Goal: Task Accomplishment & Management: Manage account settings

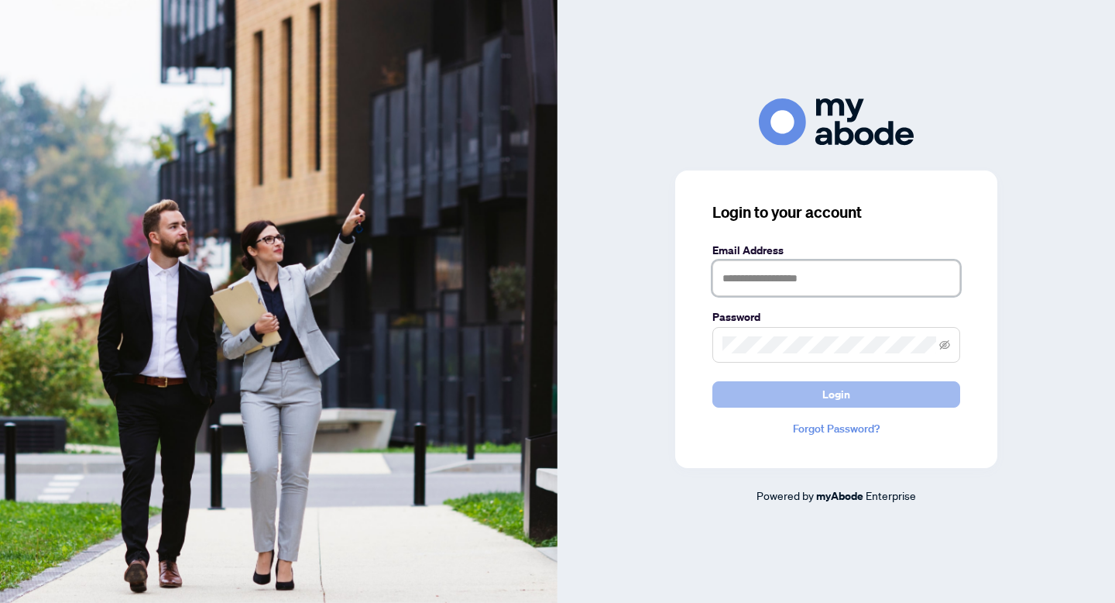
type input "**********"
click at [861, 402] on button "Login" at bounding box center [837, 394] width 248 height 26
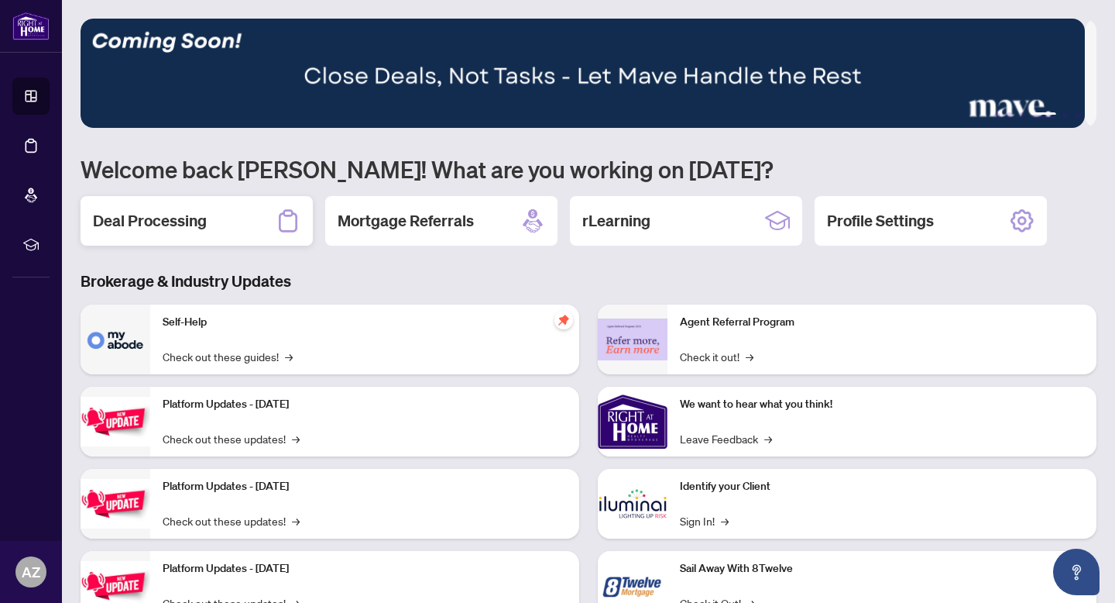
click at [297, 232] on div "Deal Processing" at bounding box center [197, 221] width 232 height 50
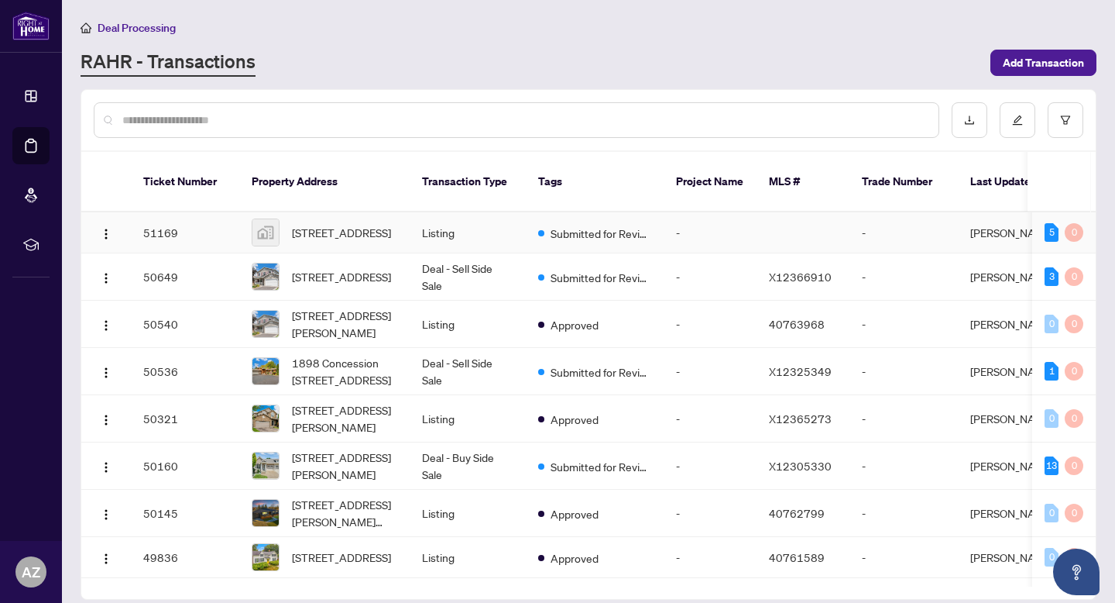
click at [488, 220] on td "Listing" at bounding box center [468, 232] width 116 height 41
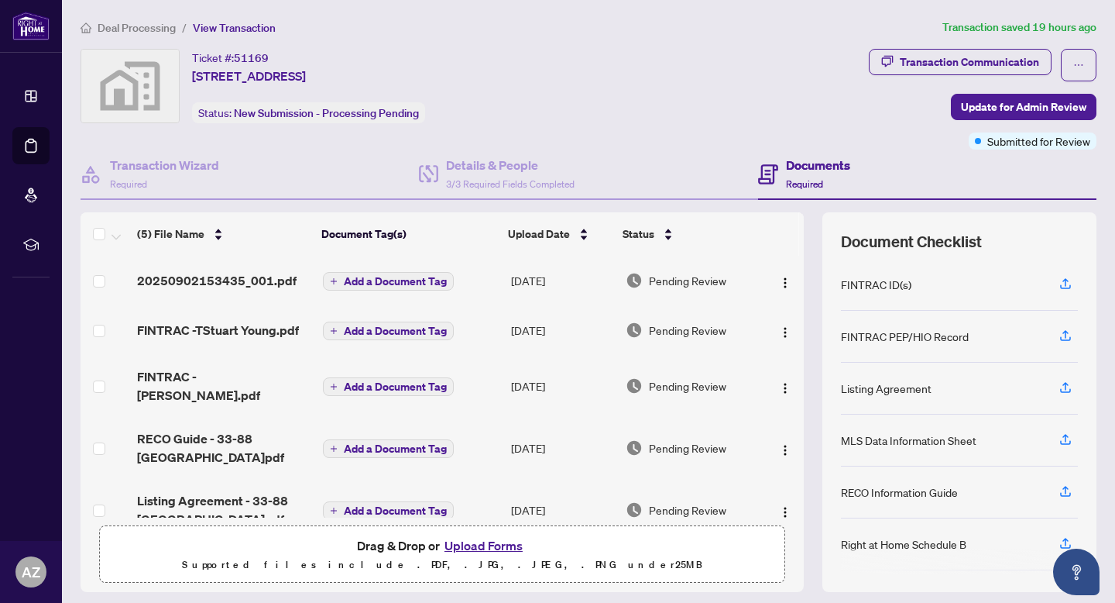
click at [142, 26] on span "Deal Processing" at bounding box center [137, 28] width 78 height 14
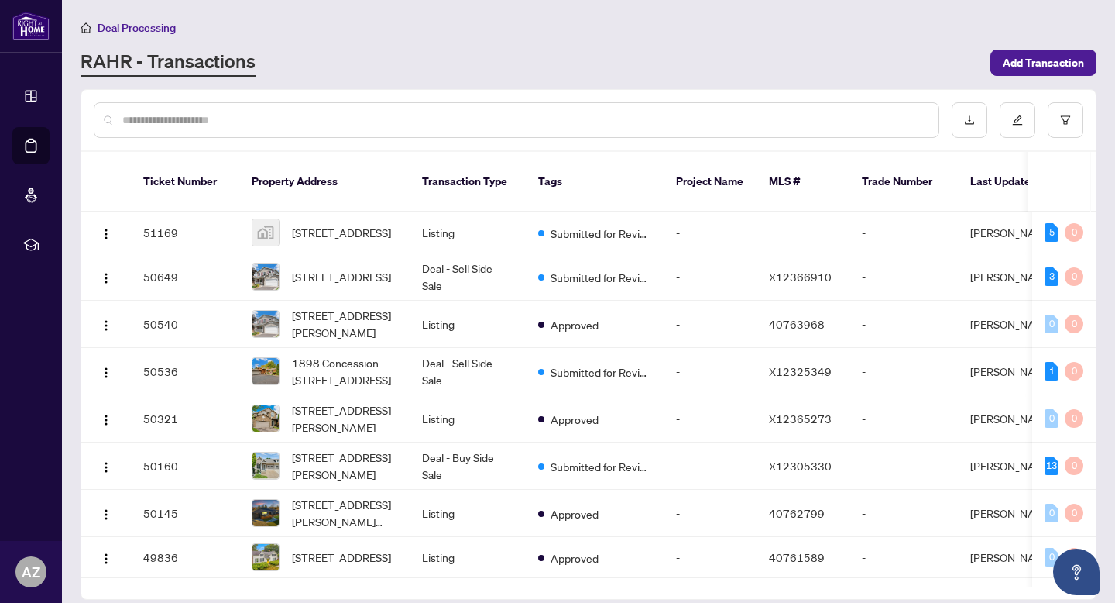
click at [209, 109] on div at bounding box center [517, 120] width 846 height 36
click at [196, 113] on input "text" at bounding box center [524, 120] width 804 height 17
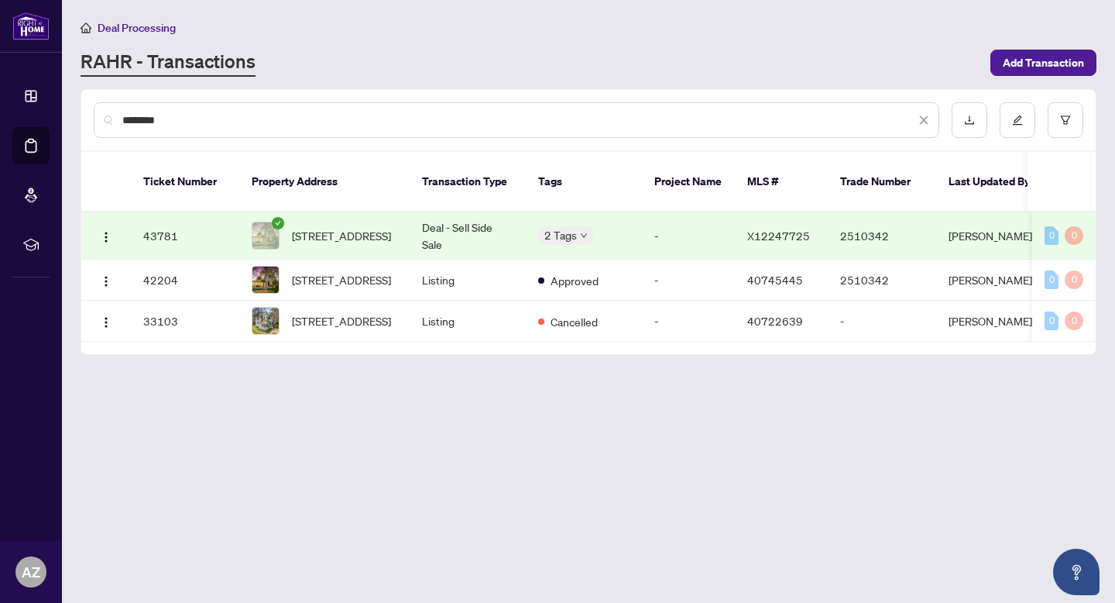
type input "********"
click at [378, 227] on span "8 Luther Ave, Niagara-on-the-Lake, Ontario L0S 1J0, Canada" at bounding box center [341, 235] width 99 height 17
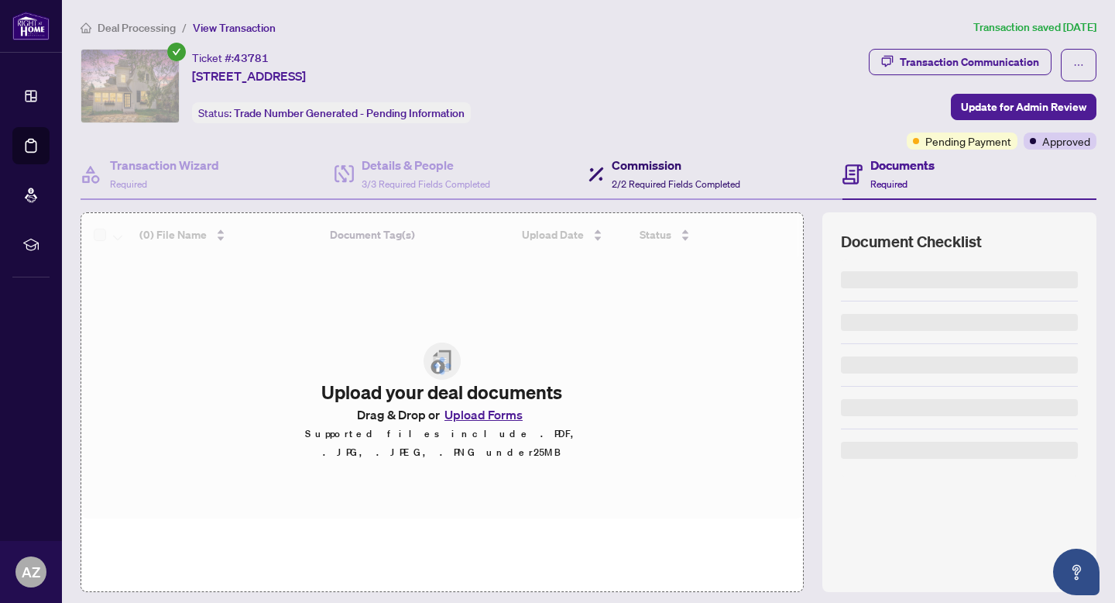
click at [627, 182] on span "2/2 Required Fields Completed" at bounding box center [676, 184] width 129 height 12
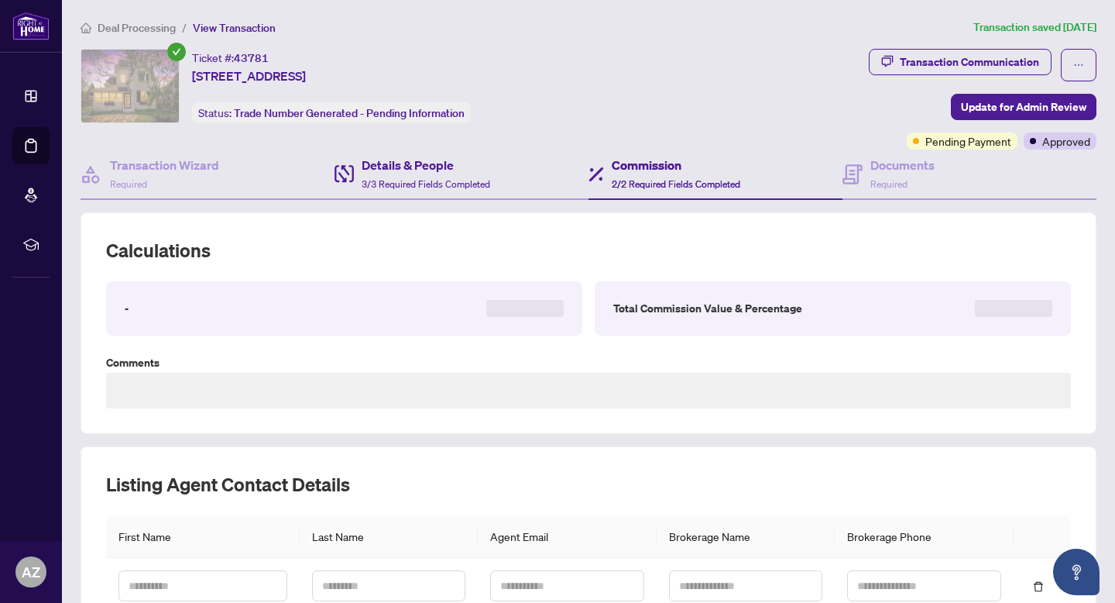
click at [520, 177] on div "Details & People 3/3 Required Fields Completed" at bounding box center [462, 174] width 254 height 50
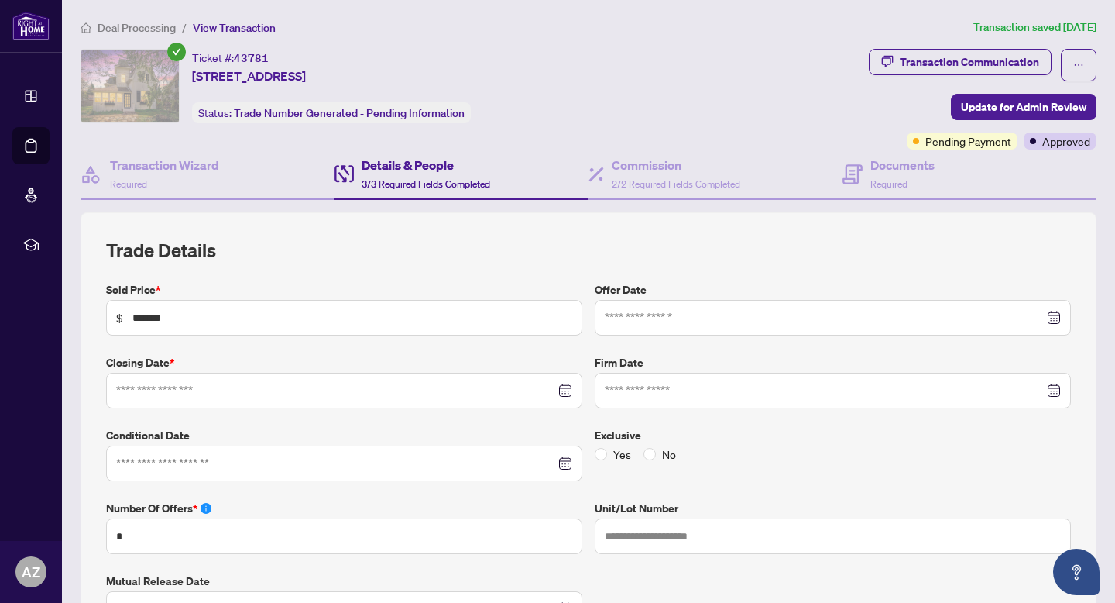
type input "**********"
click at [589, 167] on icon at bounding box center [596, 174] width 15 height 15
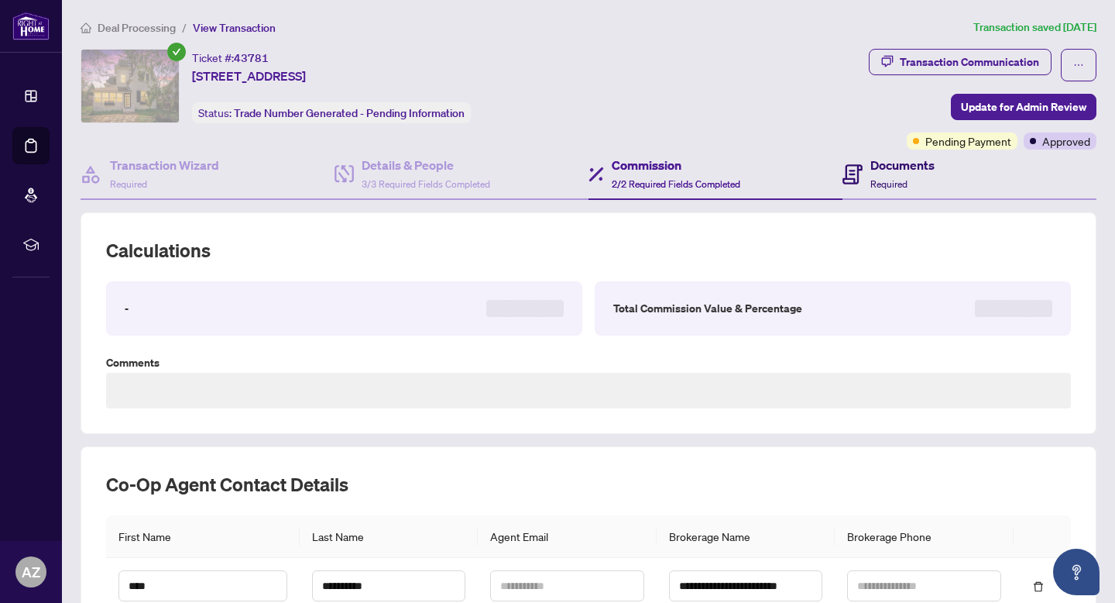
click at [879, 178] on span "Required" at bounding box center [889, 184] width 37 height 12
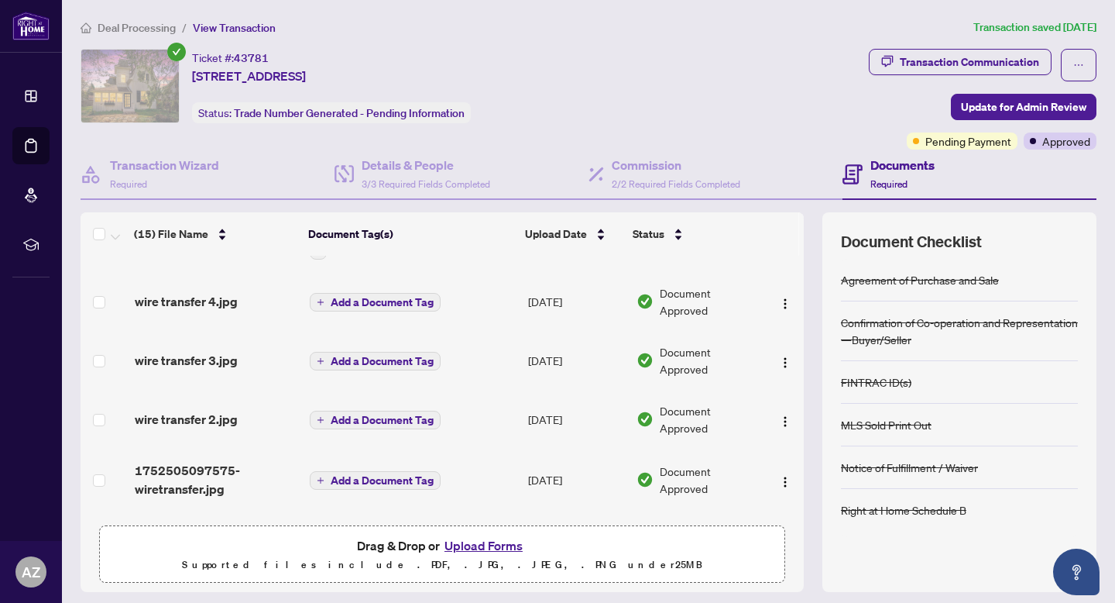
scroll to position [694, 0]
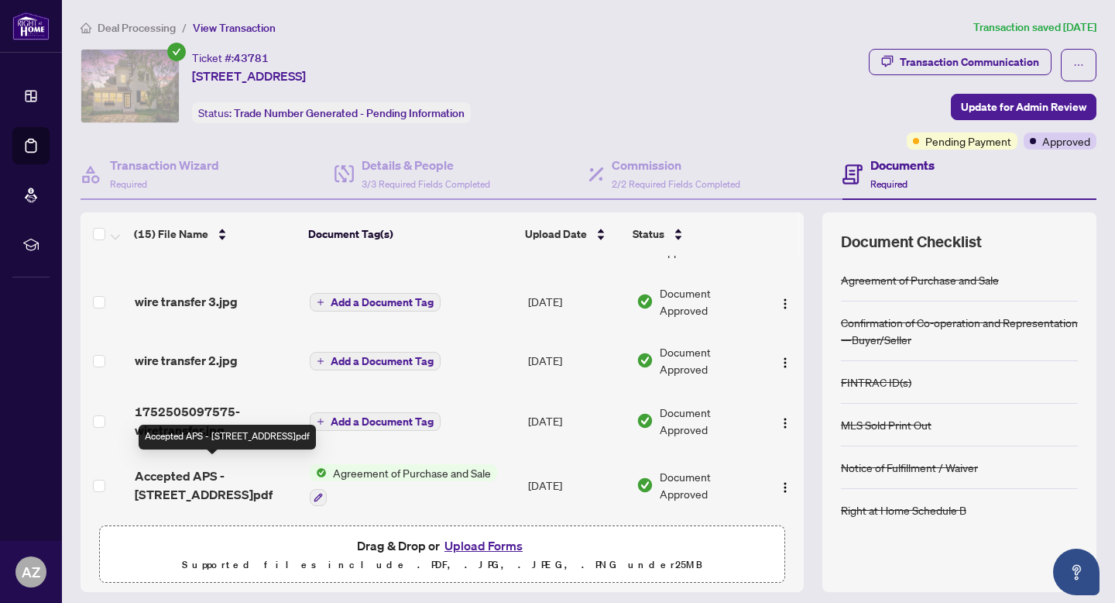
click at [202, 466] on span "Accepted APS - 8 Luther Ave.pdf" at bounding box center [216, 484] width 163 height 37
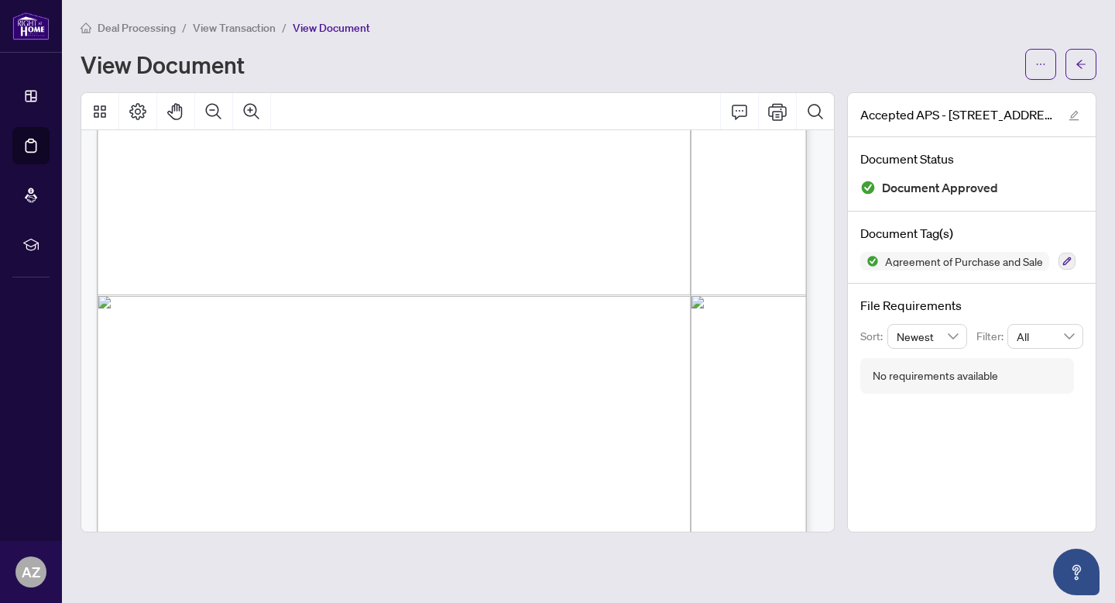
scroll to position [1389, 0]
click at [1097, 59] on main "Deal Processing / View Transaction / View Document View Document Accepted APS -…" at bounding box center [588, 301] width 1053 height 603
click at [1089, 60] on button "button" at bounding box center [1081, 64] width 31 height 31
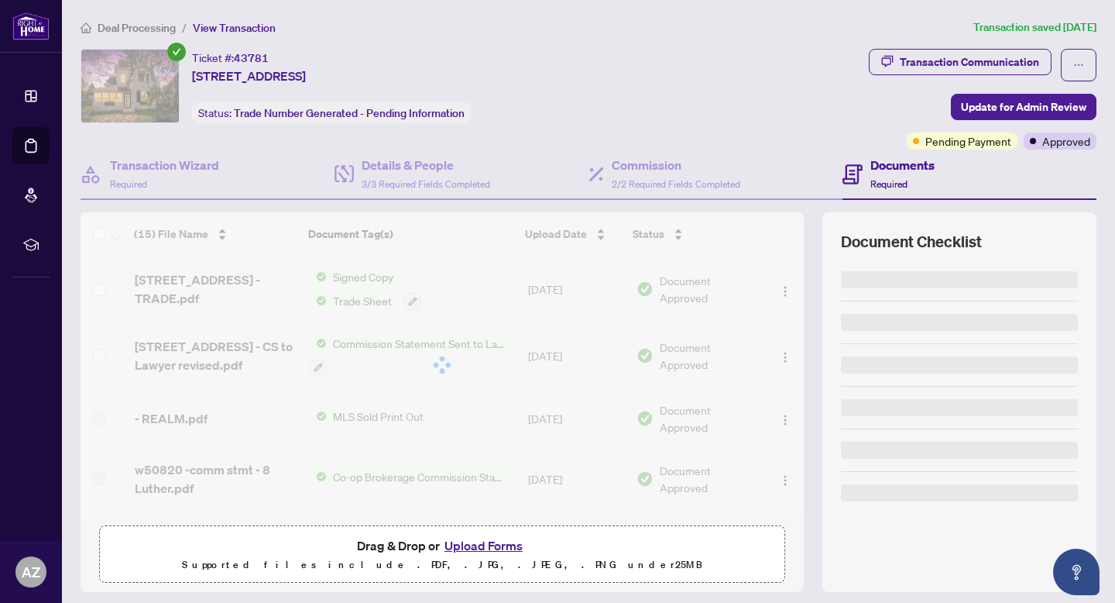
click at [164, 27] on span "Deal Processing" at bounding box center [137, 28] width 78 height 14
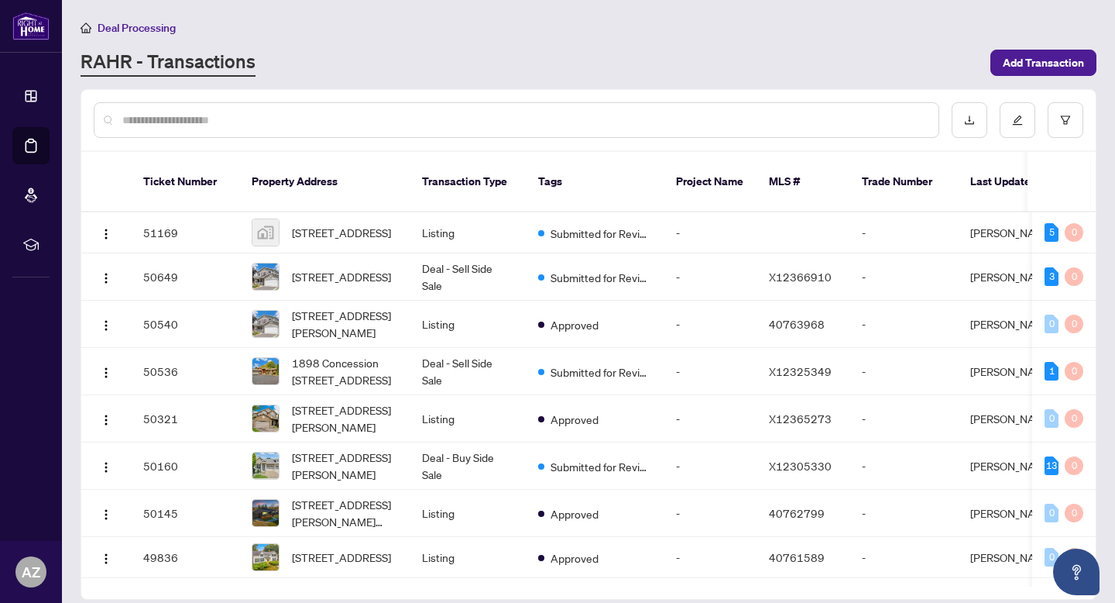
click at [424, 122] on input "text" at bounding box center [524, 120] width 804 height 17
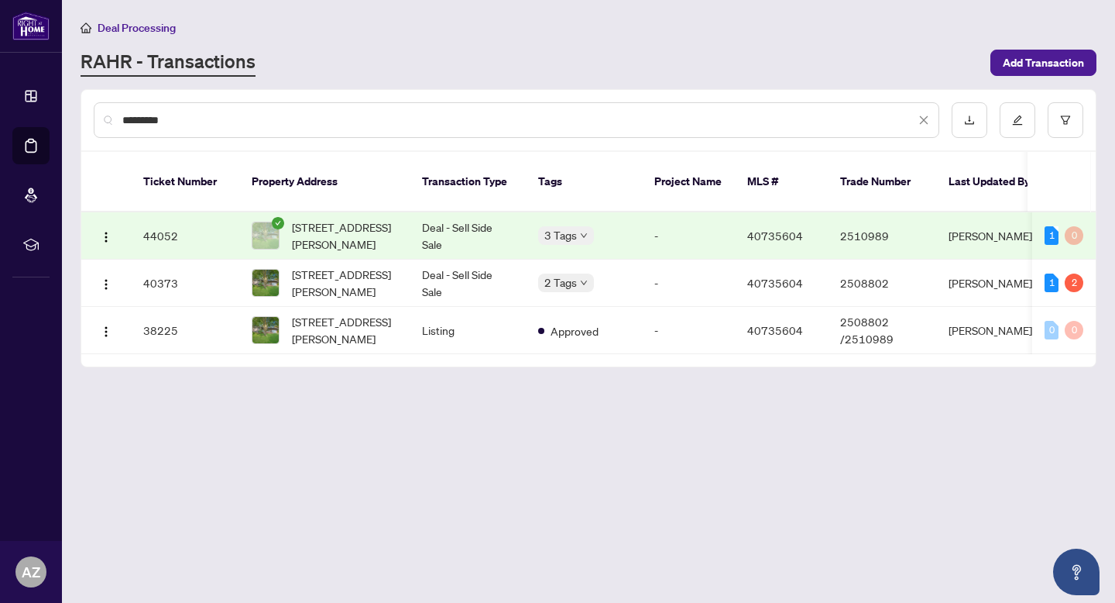
type input "*********"
